Goal: Task Accomplishment & Management: Complete application form

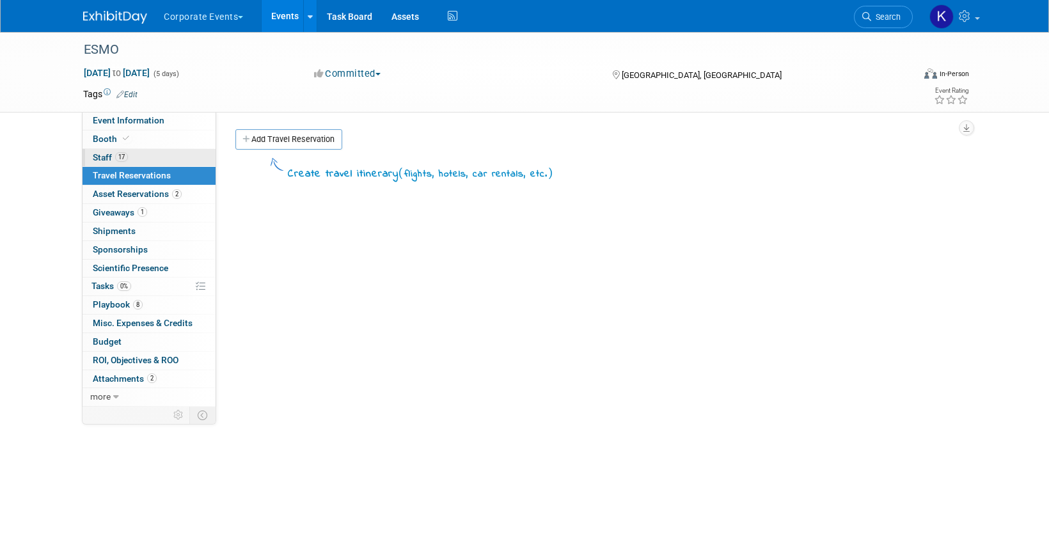
click at [138, 164] on link "17 Staff 17" at bounding box center [149, 158] width 133 height 18
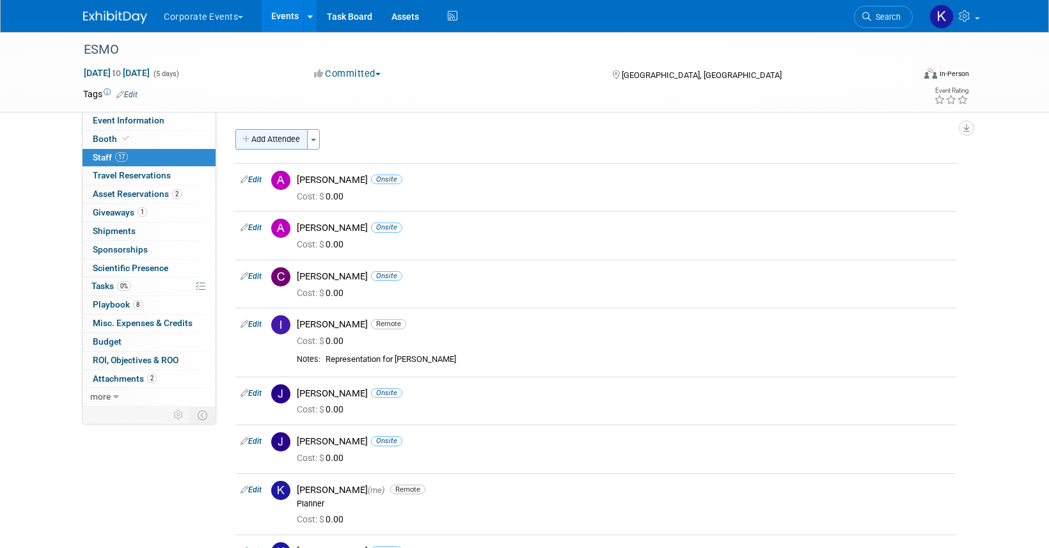
click at [271, 139] on button "Add Attendee" at bounding box center [271, 139] width 72 height 20
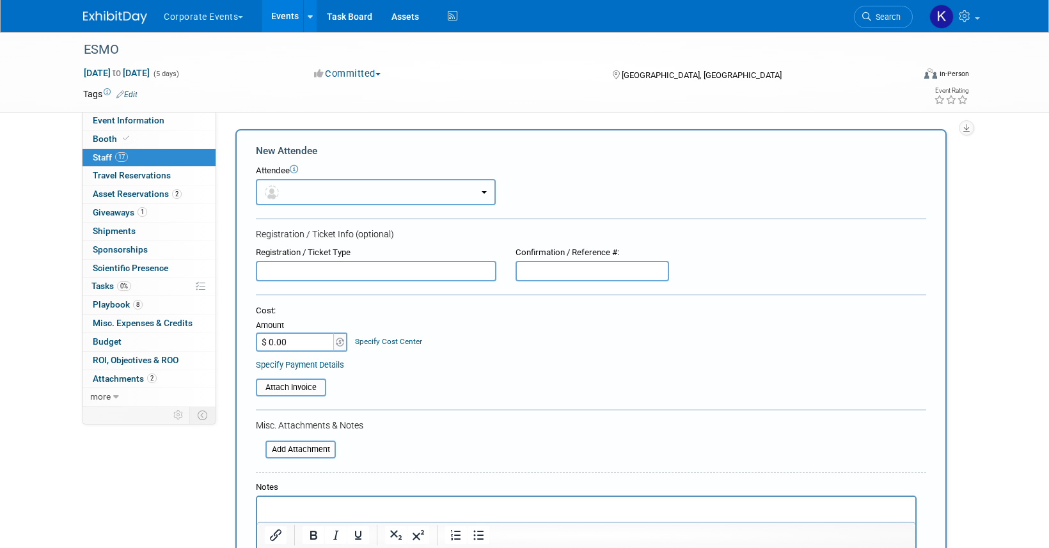
click at [305, 195] on button "button" at bounding box center [376, 192] width 240 height 26
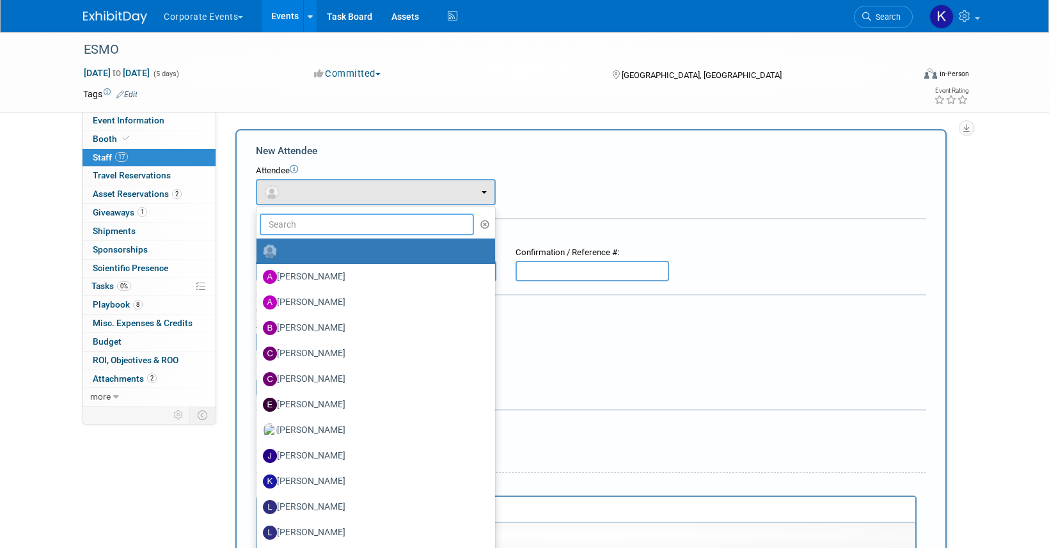
click at [305, 223] on input "text" at bounding box center [367, 225] width 214 height 22
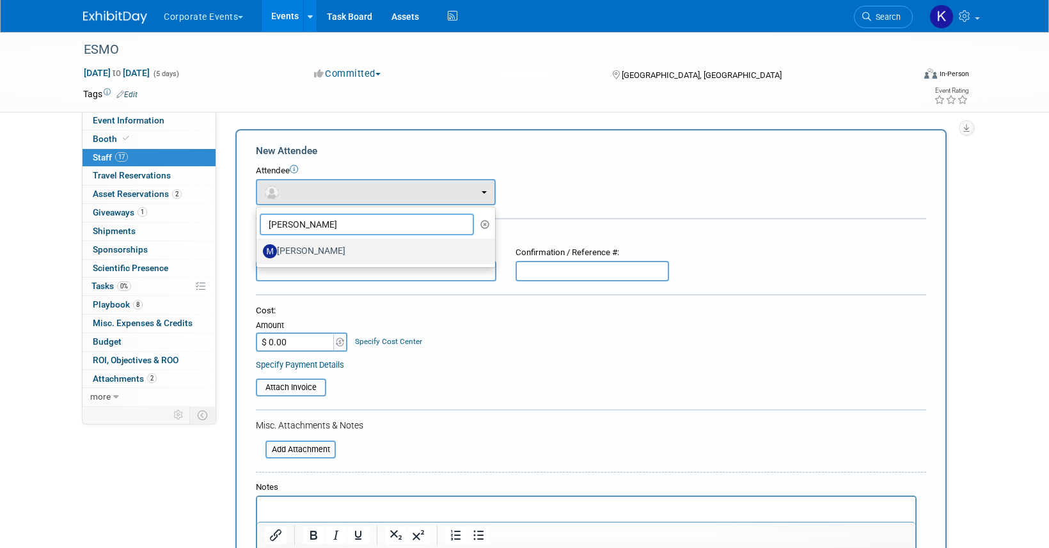
type input "[PERSON_NAME]"
click at [321, 262] on link "[PERSON_NAME]" at bounding box center [376, 252] width 239 height 26
click at [321, 246] on label "[PERSON_NAME]" at bounding box center [372, 251] width 219 height 20
click at [258, 246] on input "[PERSON_NAME]" at bounding box center [254, 250] width 8 height 8
select select "55eaa8d4-31f2-4657-823f-1991bf9e3913"
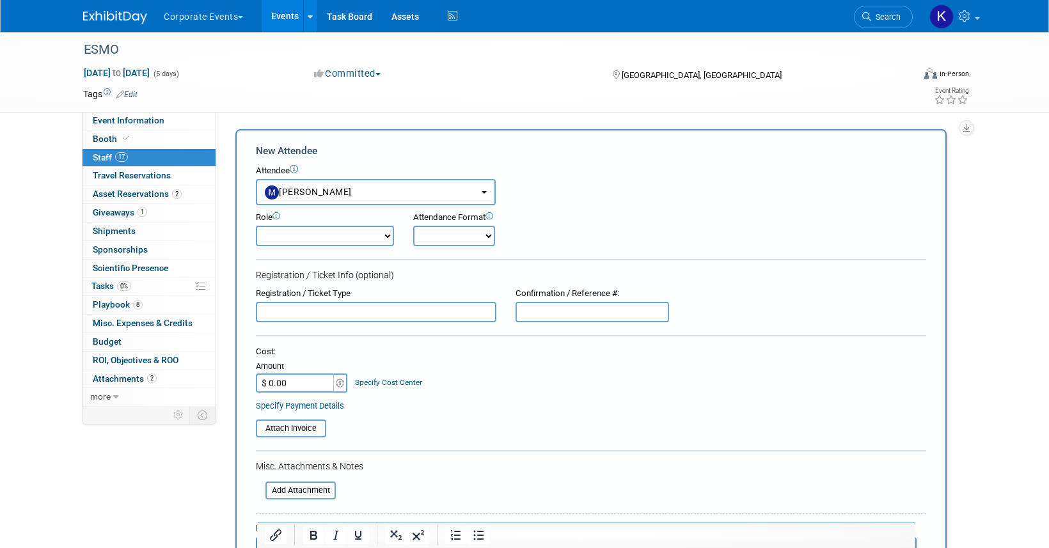
click at [436, 230] on select "Onsite Remote" at bounding box center [454, 236] width 82 height 20
select select "1"
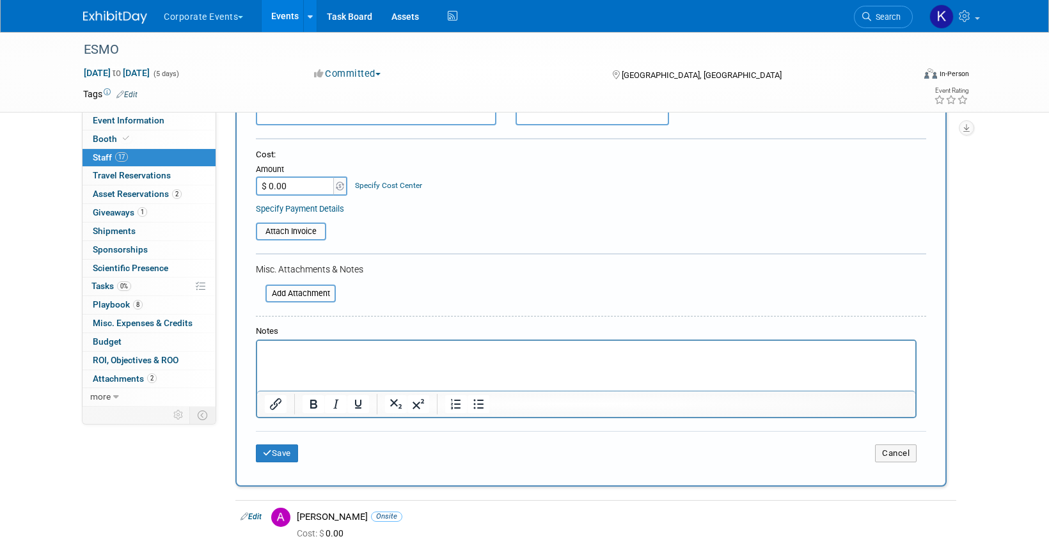
scroll to position [199, 0]
click at [266, 457] on button "Save" at bounding box center [277, 452] width 42 height 18
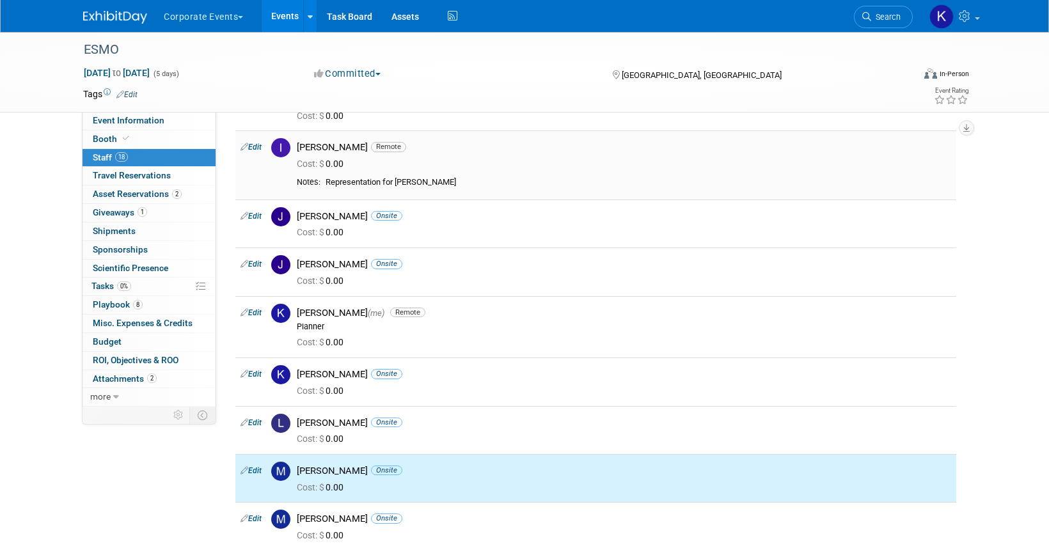
scroll to position [0, 0]
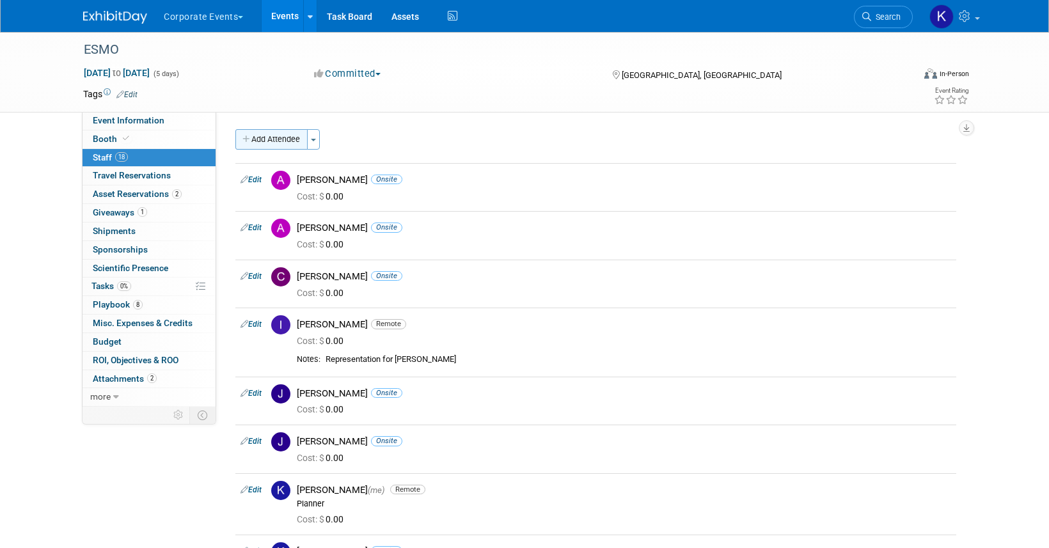
click at [282, 135] on button "Add Attendee" at bounding box center [271, 139] width 72 height 20
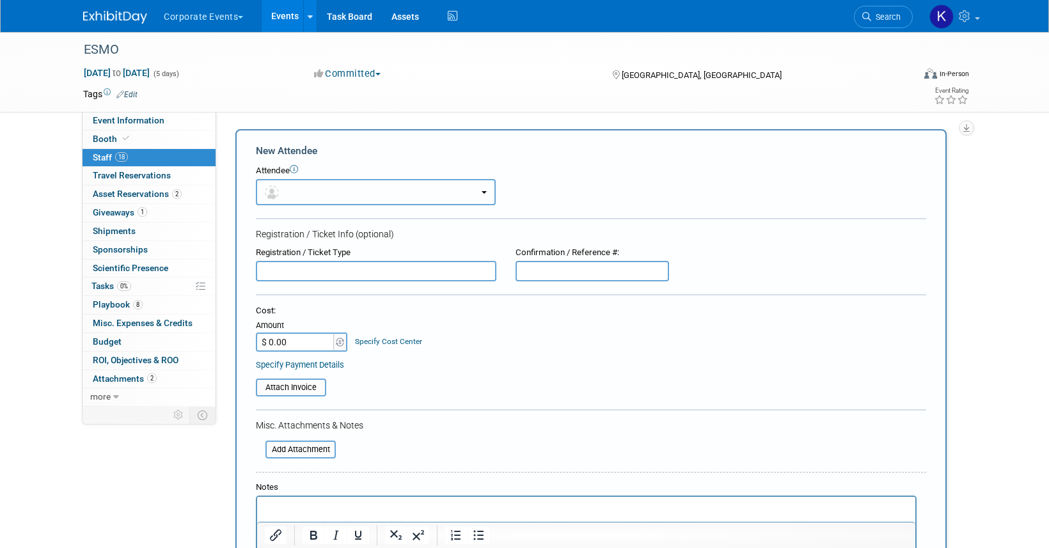
click at [355, 198] on button "button" at bounding box center [376, 192] width 240 height 26
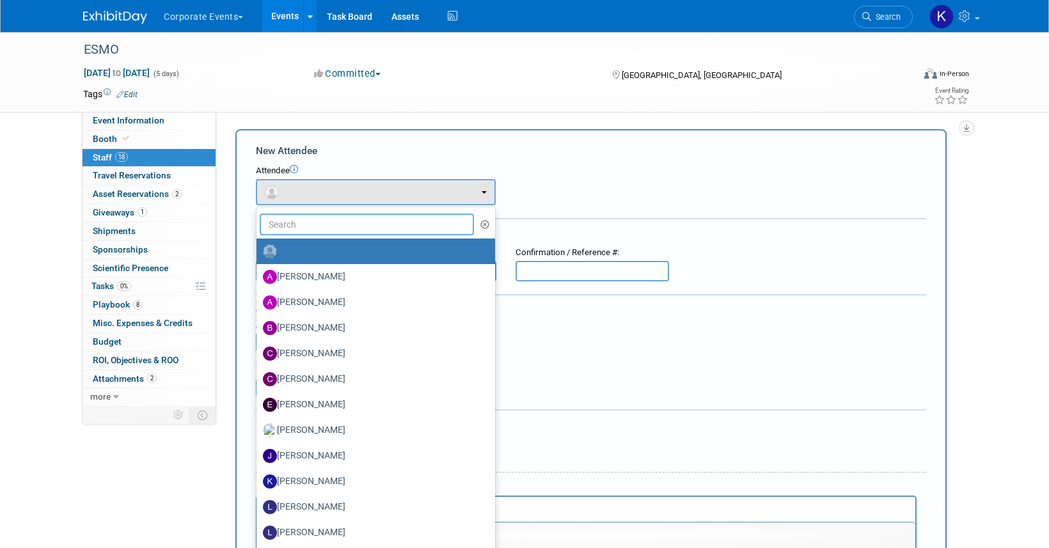
click at [343, 234] on input "text" at bounding box center [367, 225] width 214 height 22
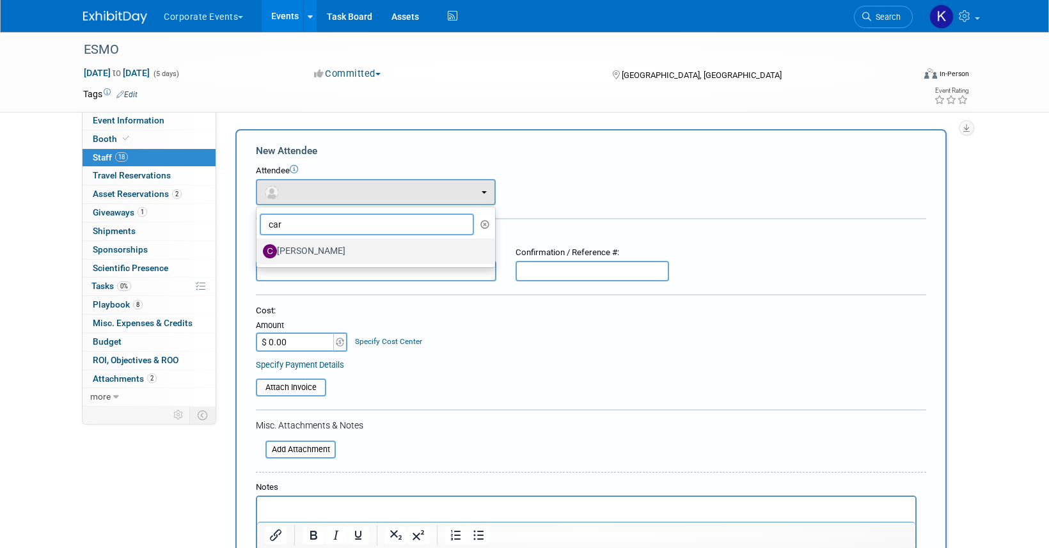
type input "car"
click at [330, 251] on label "[PERSON_NAME]" at bounding box center [372, 251] width 219 height 20
click at [258, 251] on input "[PERSON_NAME]" at bounding box center [254, 250] width 8 height 8
select select "a59d3e8c-3b9a-44c3-b8fe-cd2080c7e3c6"
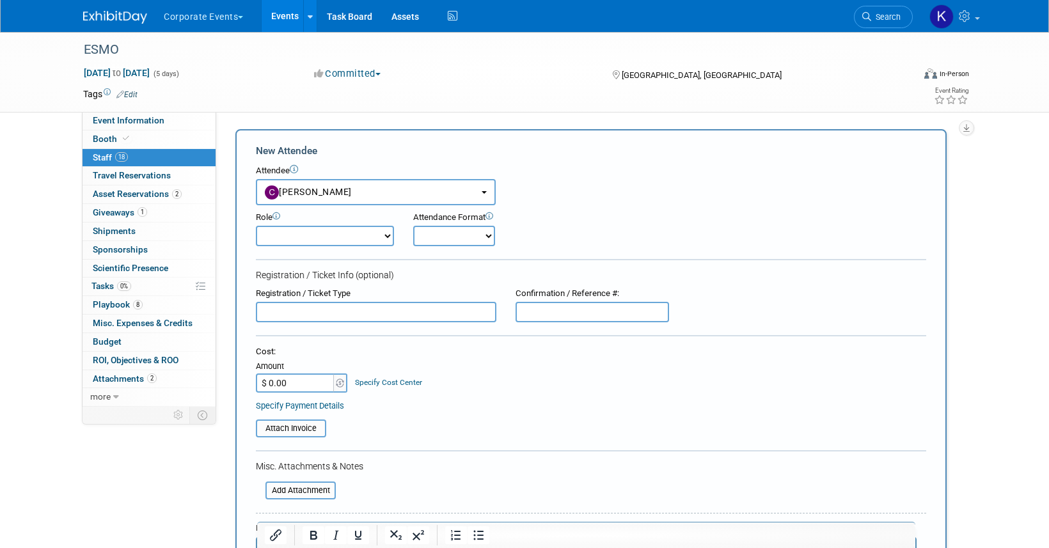
click at [463, 234] on select "Onsite Remote" at bounding box center [454, 236] width 82 height 20
select select "1"
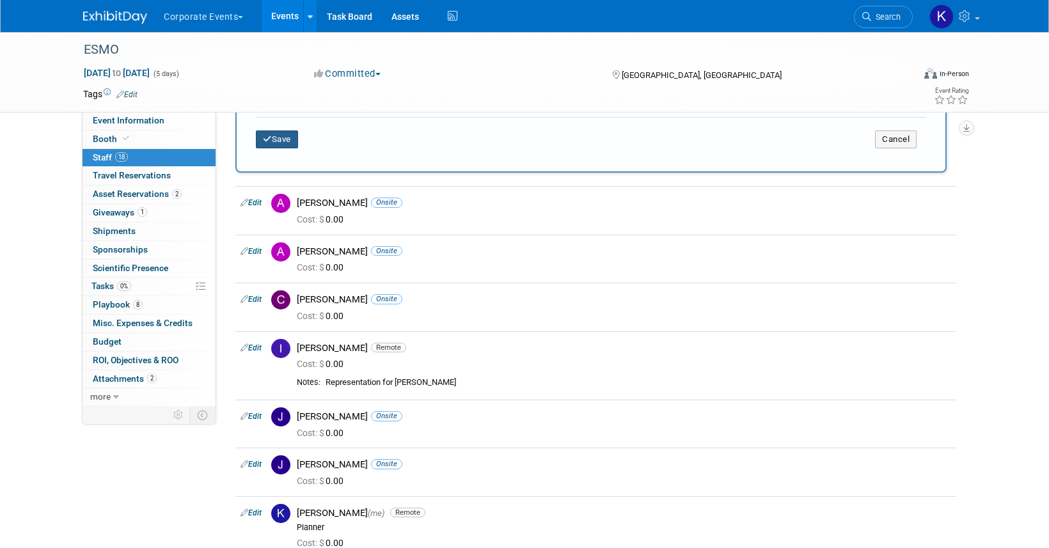
click at [291, 142] on button "Save" at bounding box center [277, 140] width 42 height 18
